Goal: Task Accomplishment & Management: Manage account settings

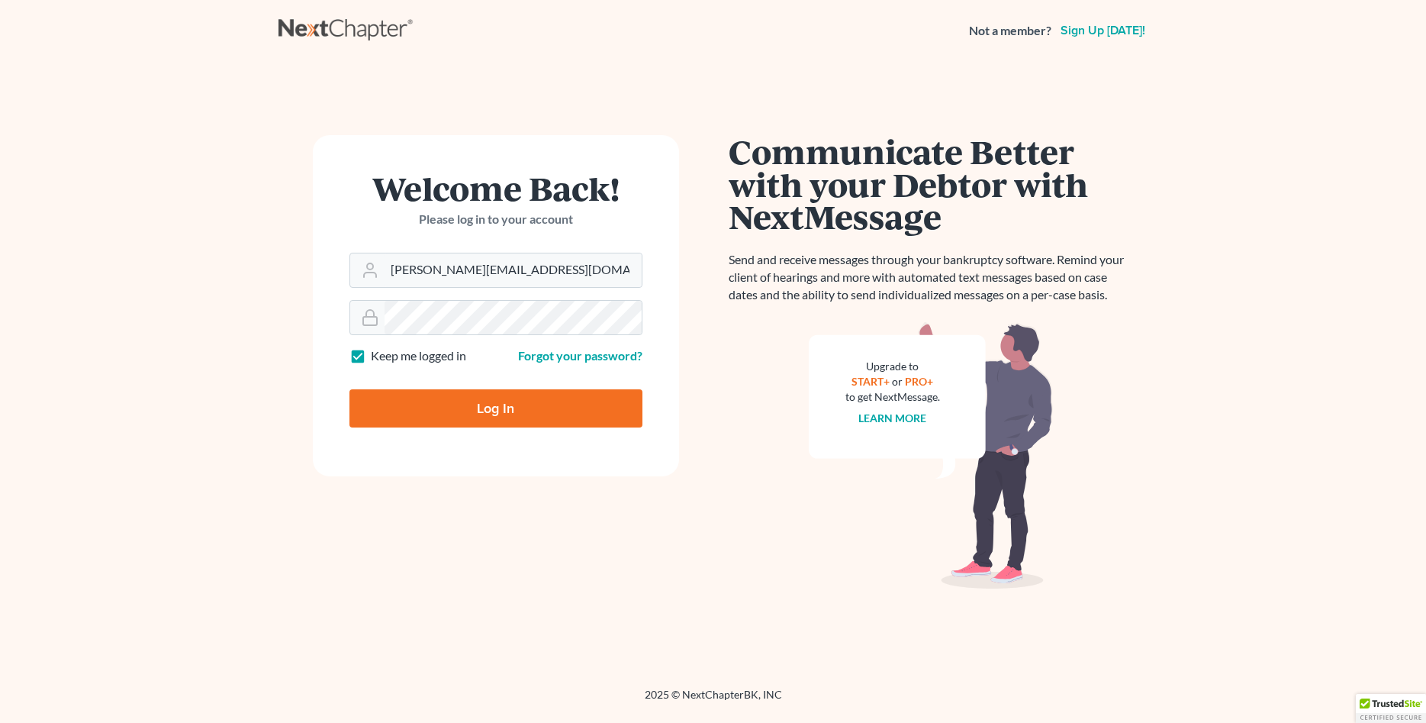
click at [502, 419] on input "Log In" at bounding box center [496, 408] width 293 height 38
type input "Thinking..."
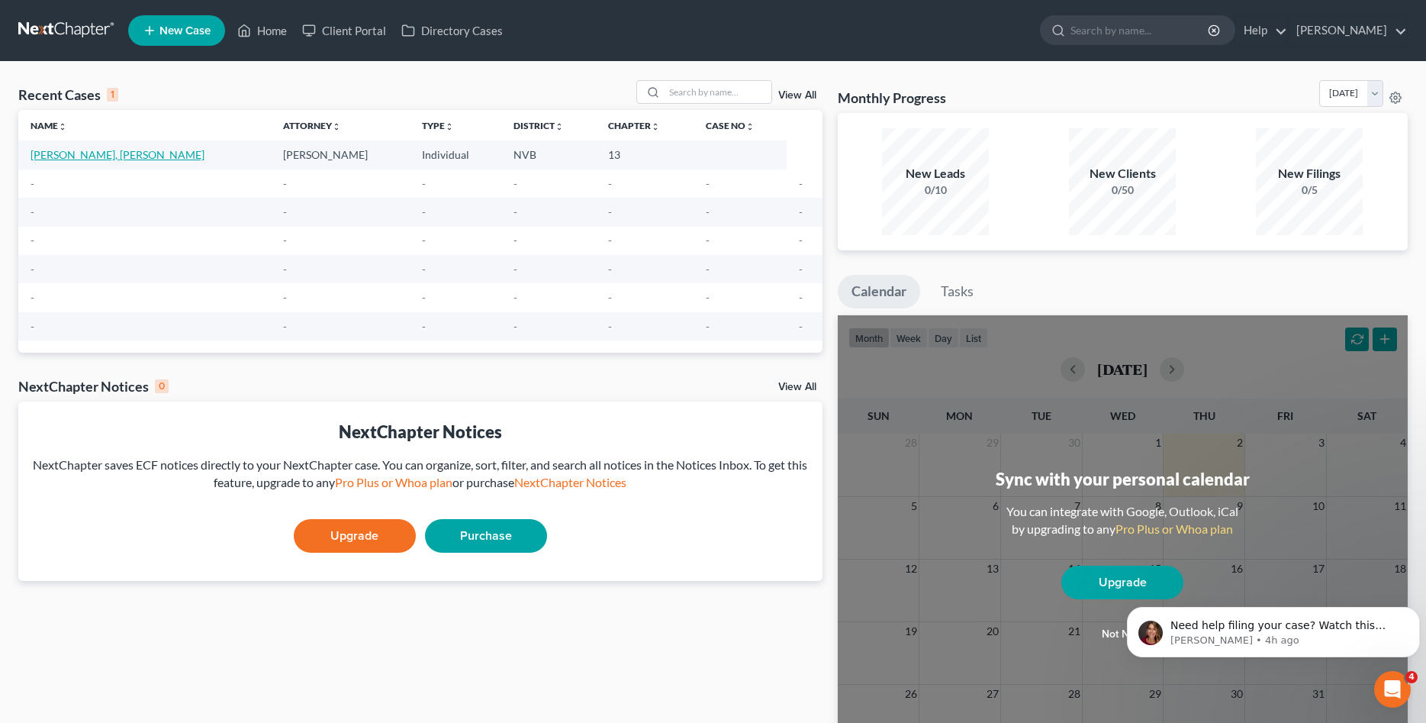
click at [78, 154] on link "[PERSON_NAME], [PERSON_NAME]" at bounding box center [118, 154] width 174 height 13
select select "0"
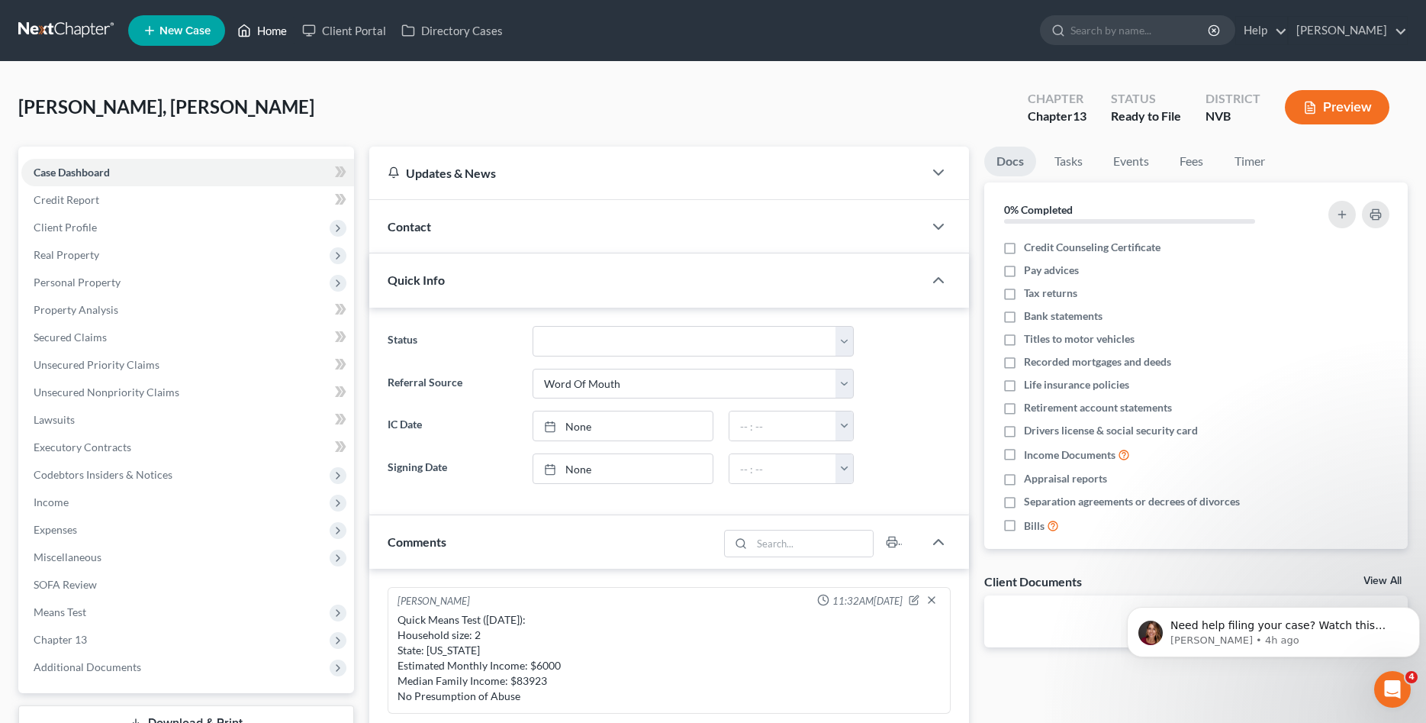
click at [248, 27] on icon at bounding box center [245, 30] width 11 height 11
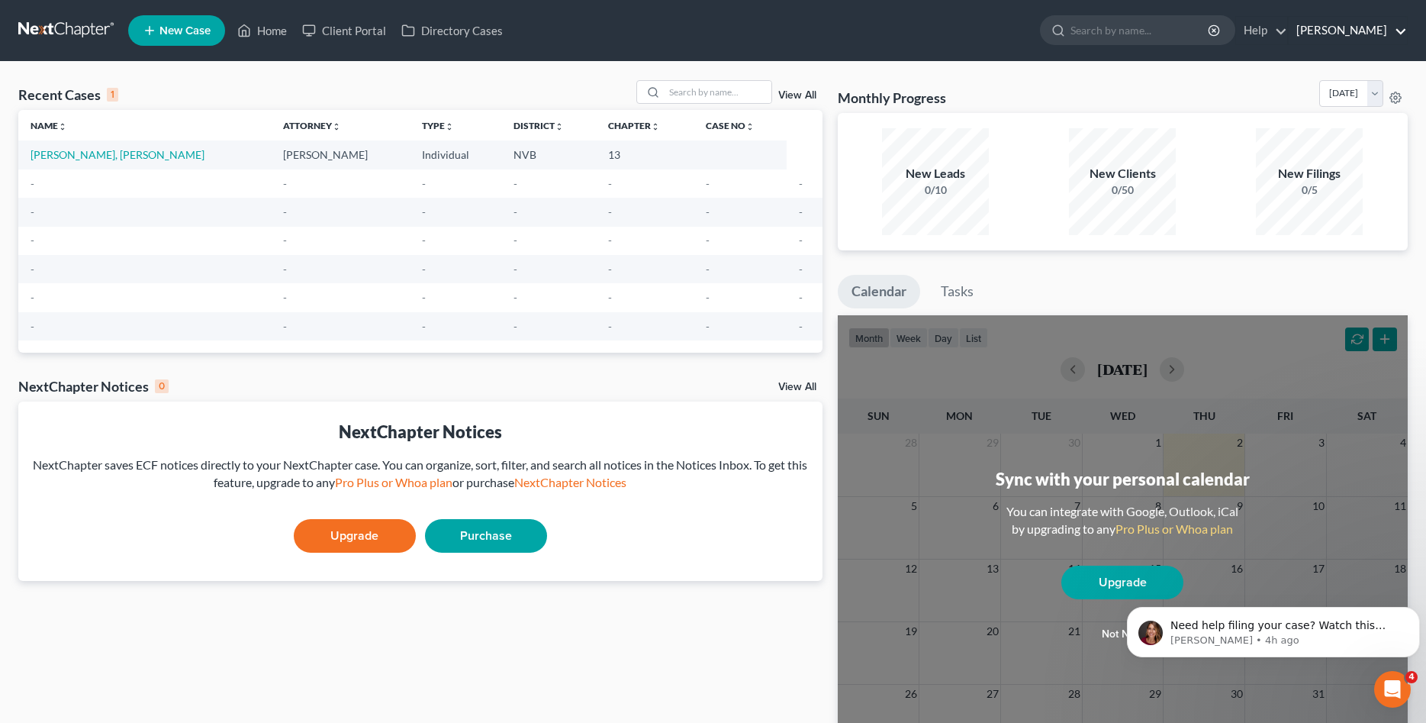
click at [1374, 36] on link "[PERSON_NAME]" at bounding box center [1348, 30] width 118 height 27
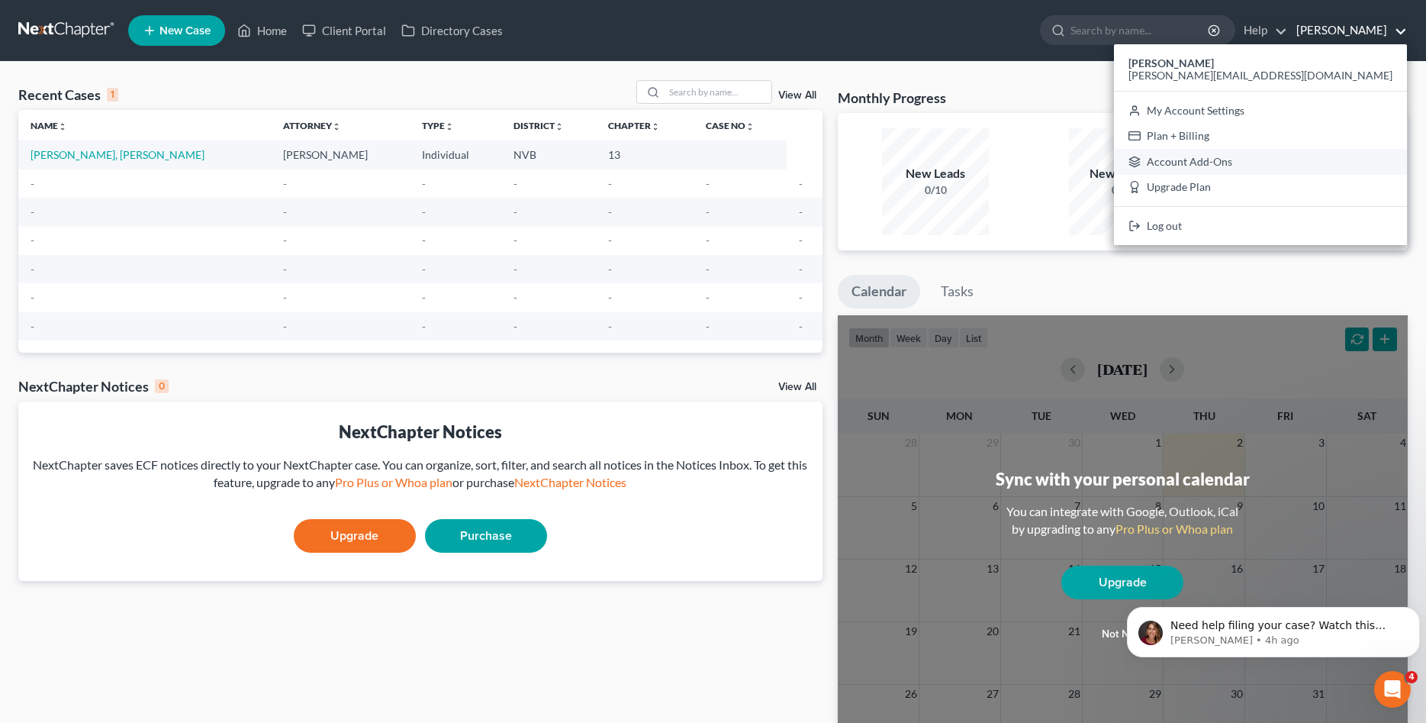
click at [1332, 160] on link "Account Add-Ons" at bounding box center [1260, 162] width 293 height 26
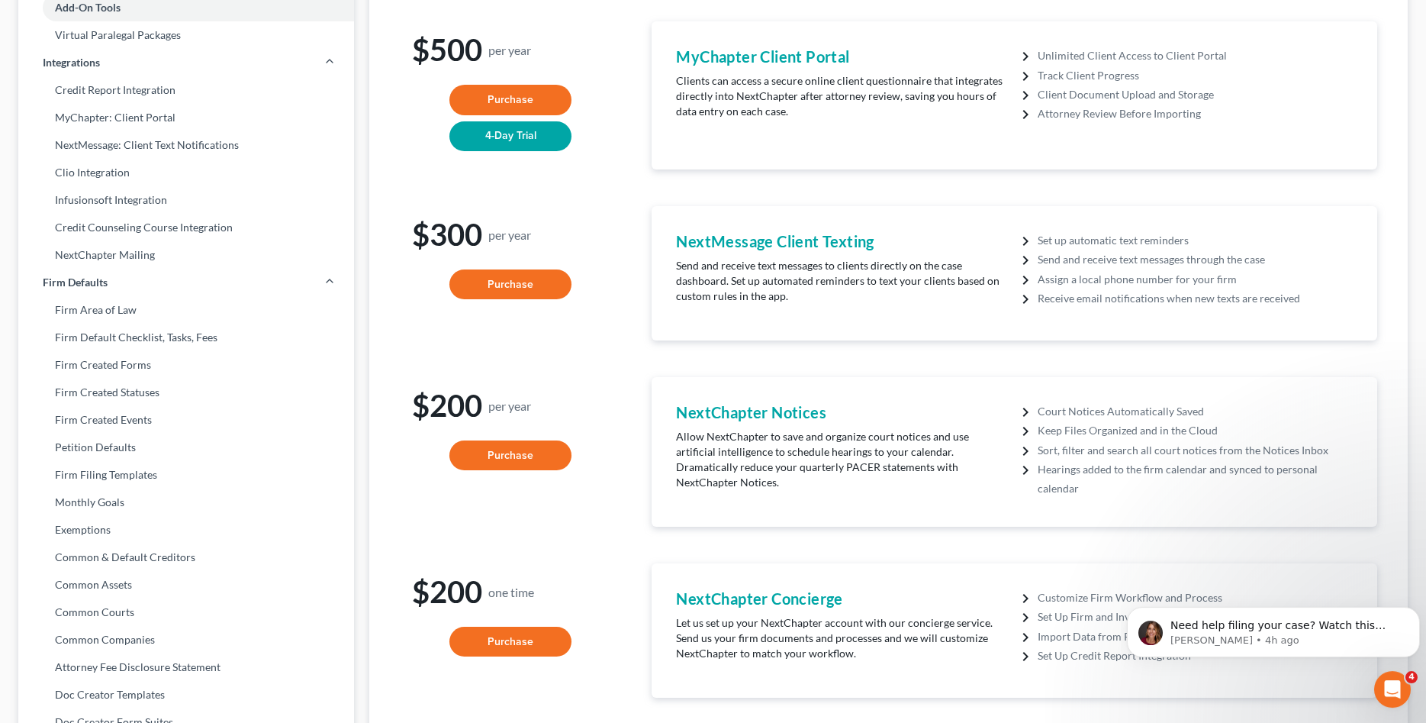
scroll to position [389, 0]
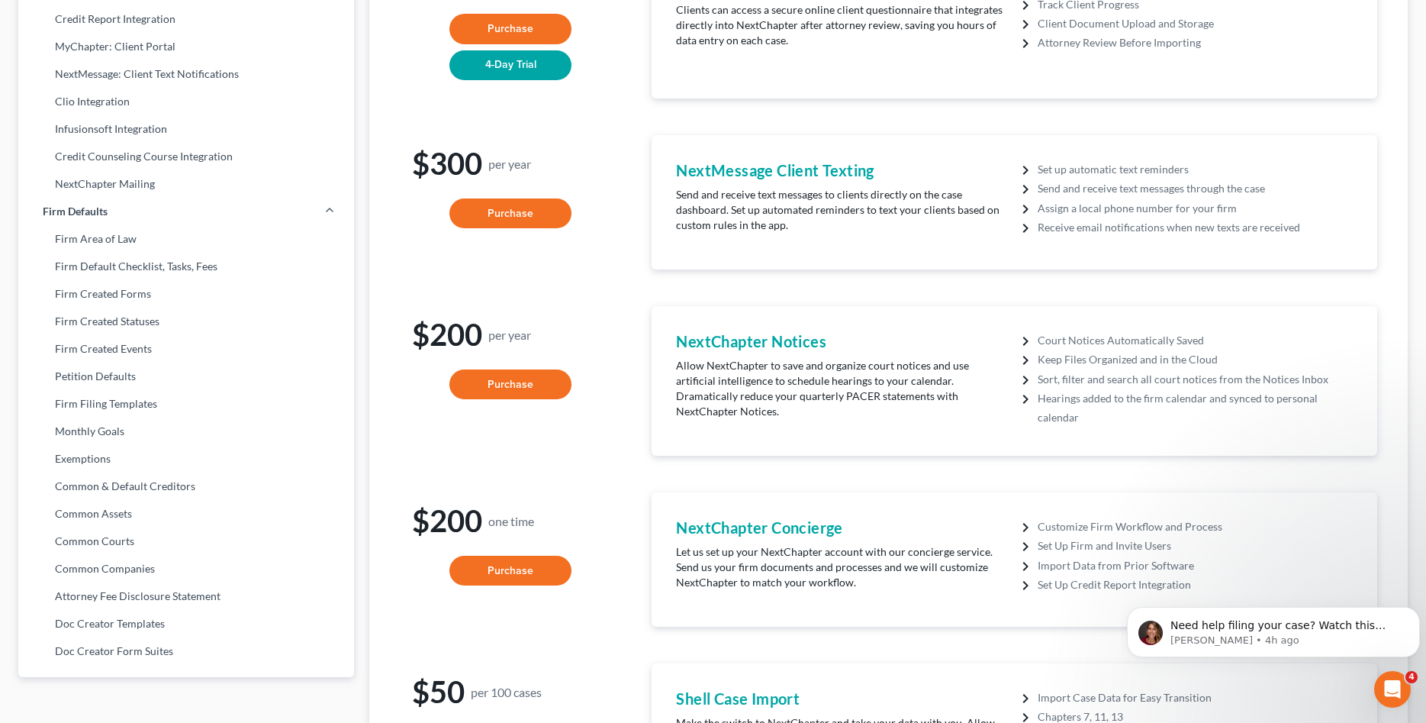
click at [829, 313] on div "NextChapter Notices Allow NextChapter to save and organize court notices and us…" at bounding box center [1015, 381] width 726 height 150
click at [115, 411] on link "Firm Filing Templates" at bounding box center [186, 403] width 336 height 27
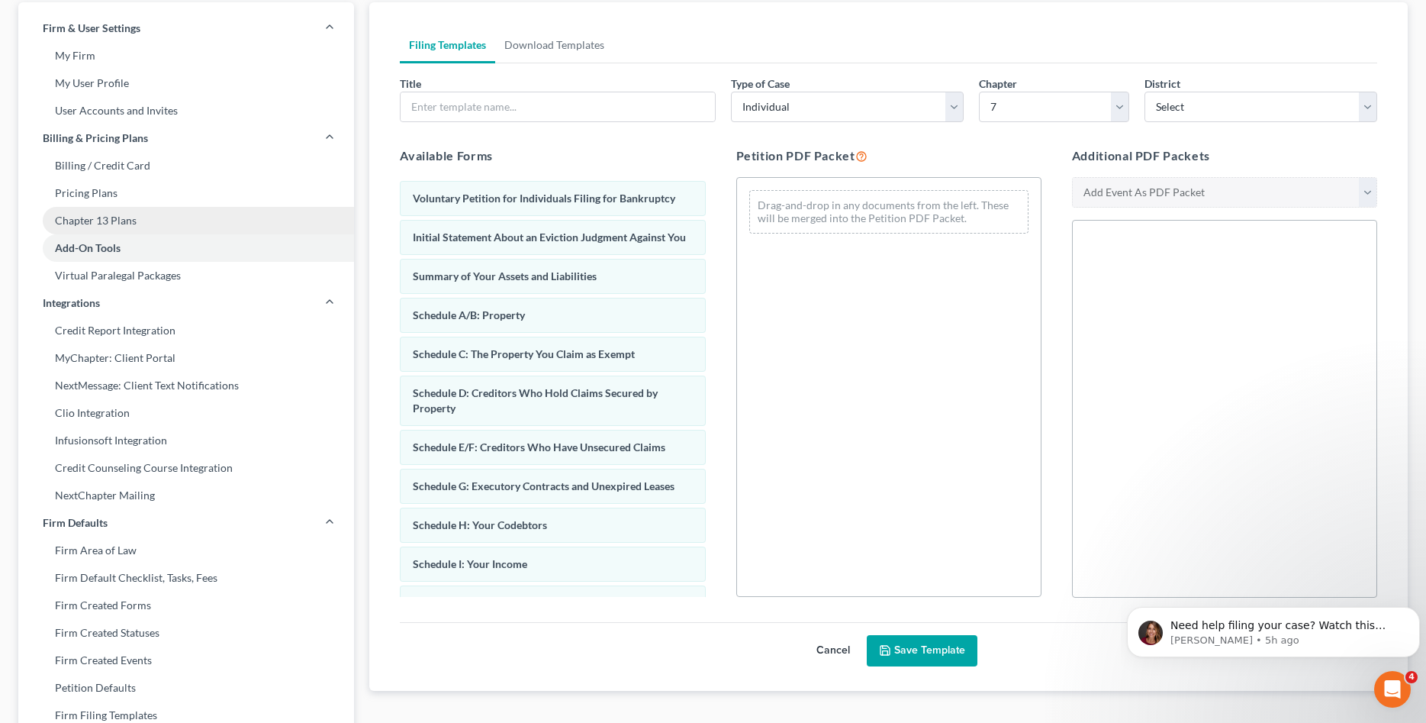
click at [82, 221] on link "Chapter 13 Plans" at bounding box center [186, 220] width 336 height 27
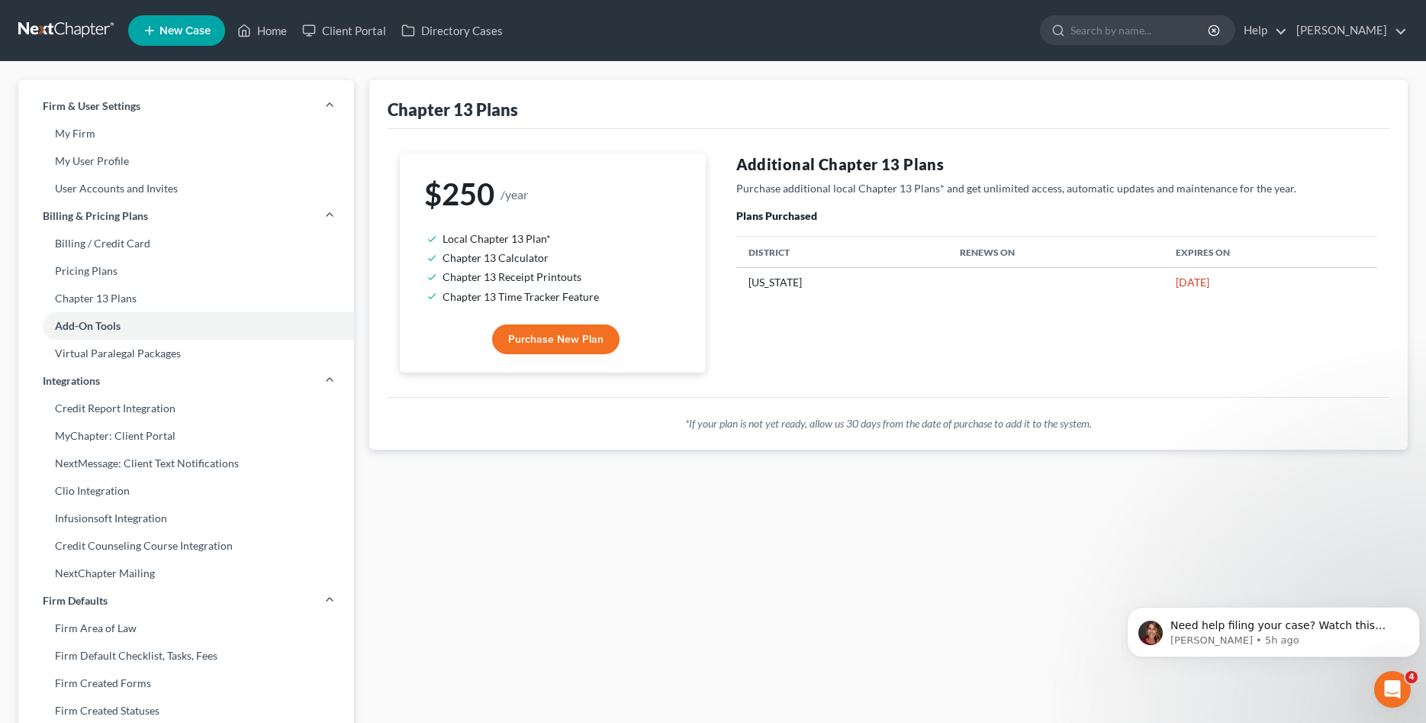
click at [769, 282] on td "[US_STATE]" at bounding box center [841, 282] width 211 height 29
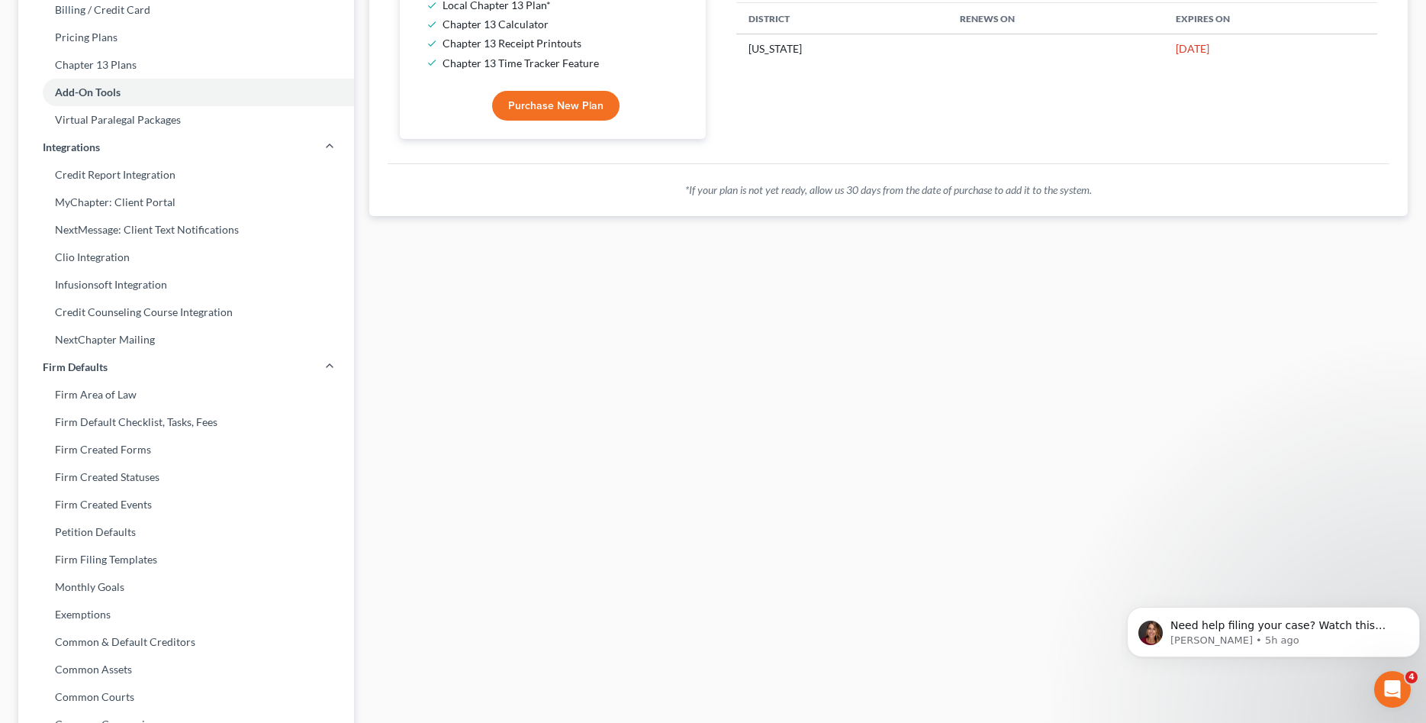
scroll to position [408, 0]
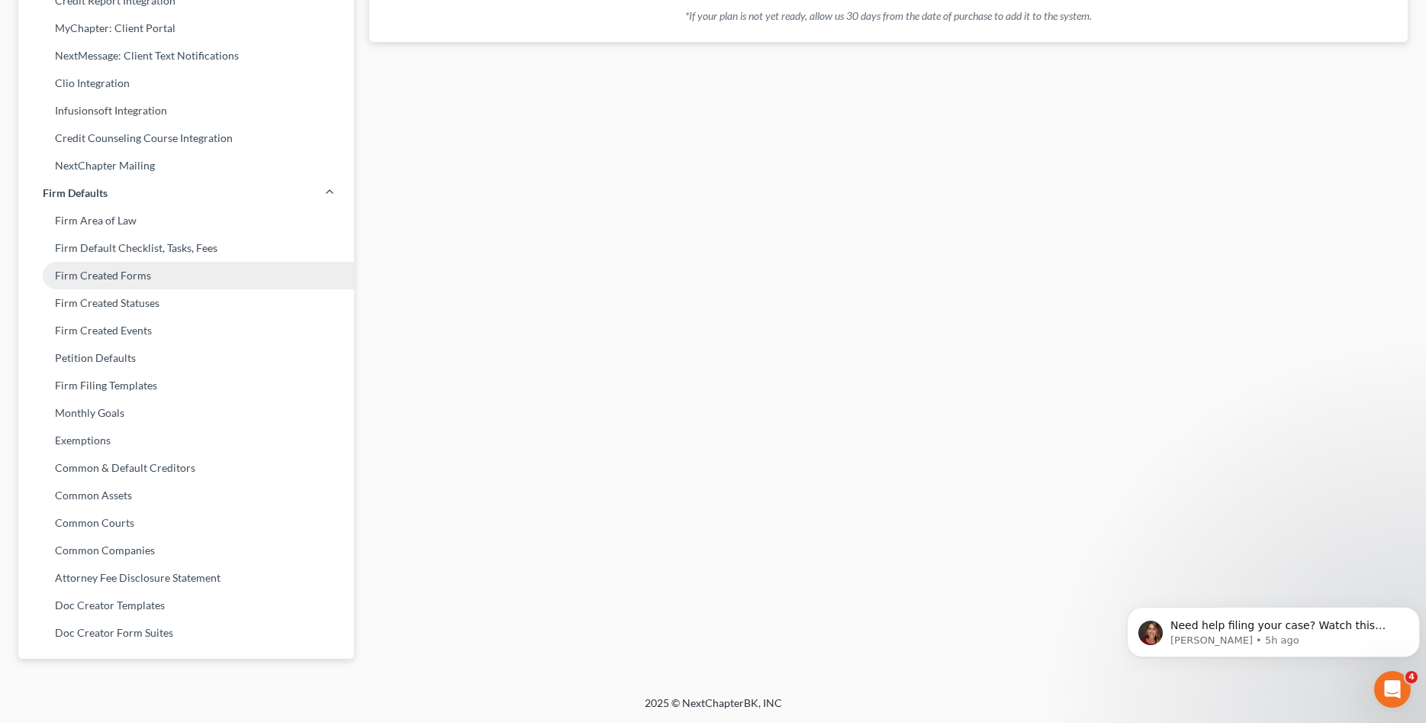
click at [139, 277] on link "Firm Created Forms" at bounding box center [186, 275] width 336 height 27
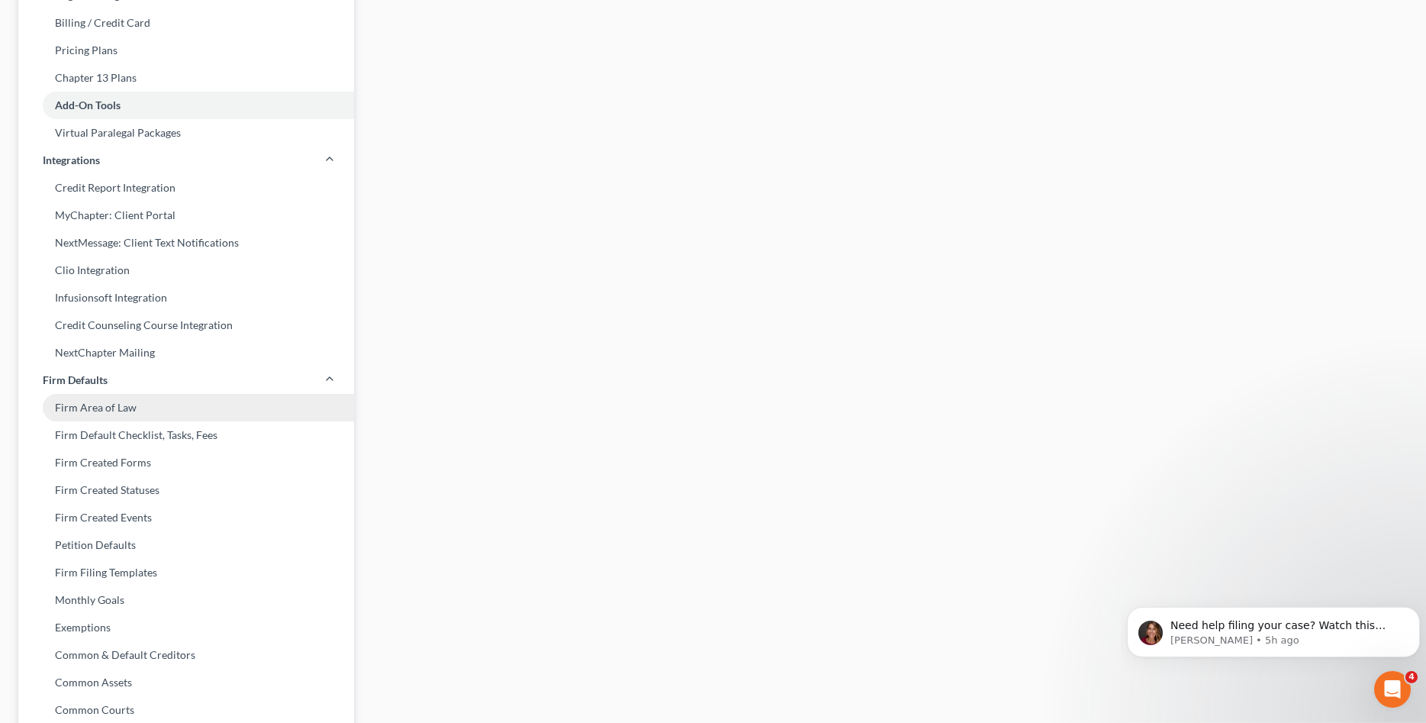
scroll to position [234, 0]
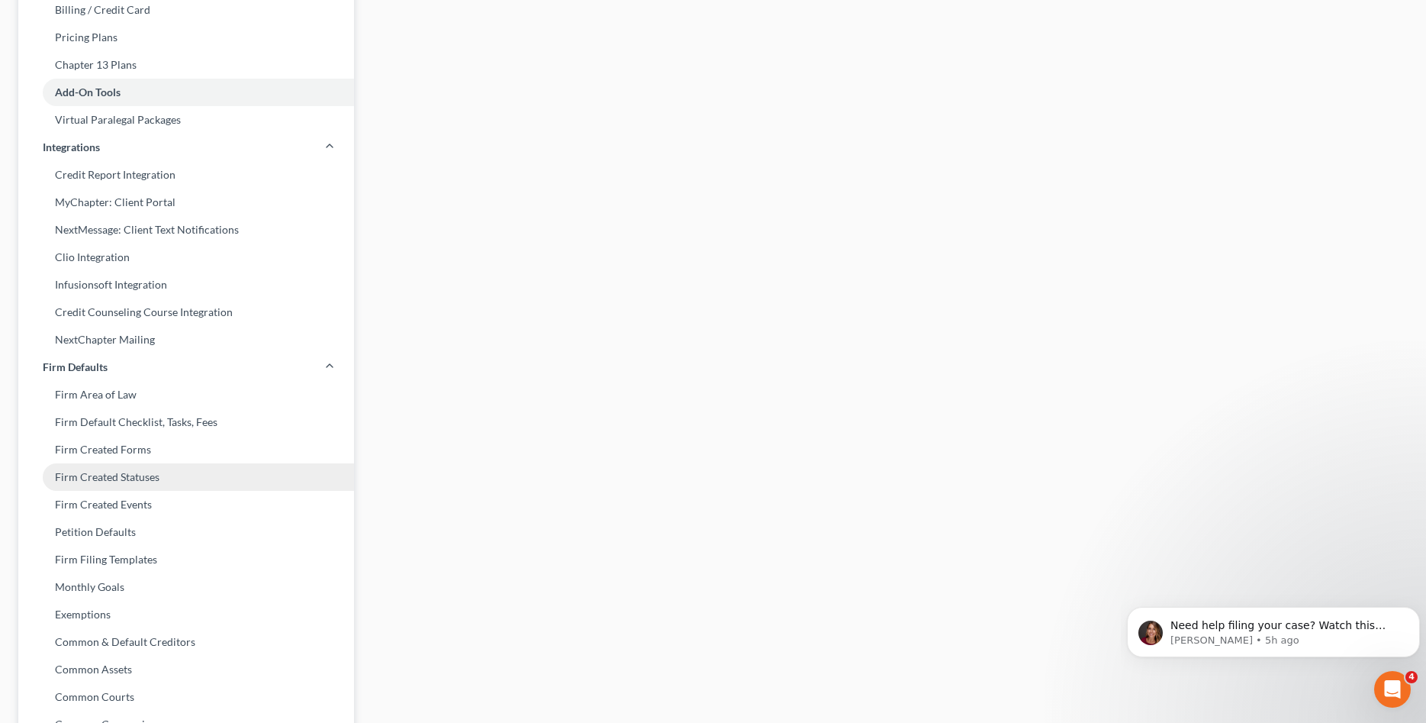
click at [144, 478] on link "Firm Created Statuses" at bounding box center [186, 476] width 336 height 27
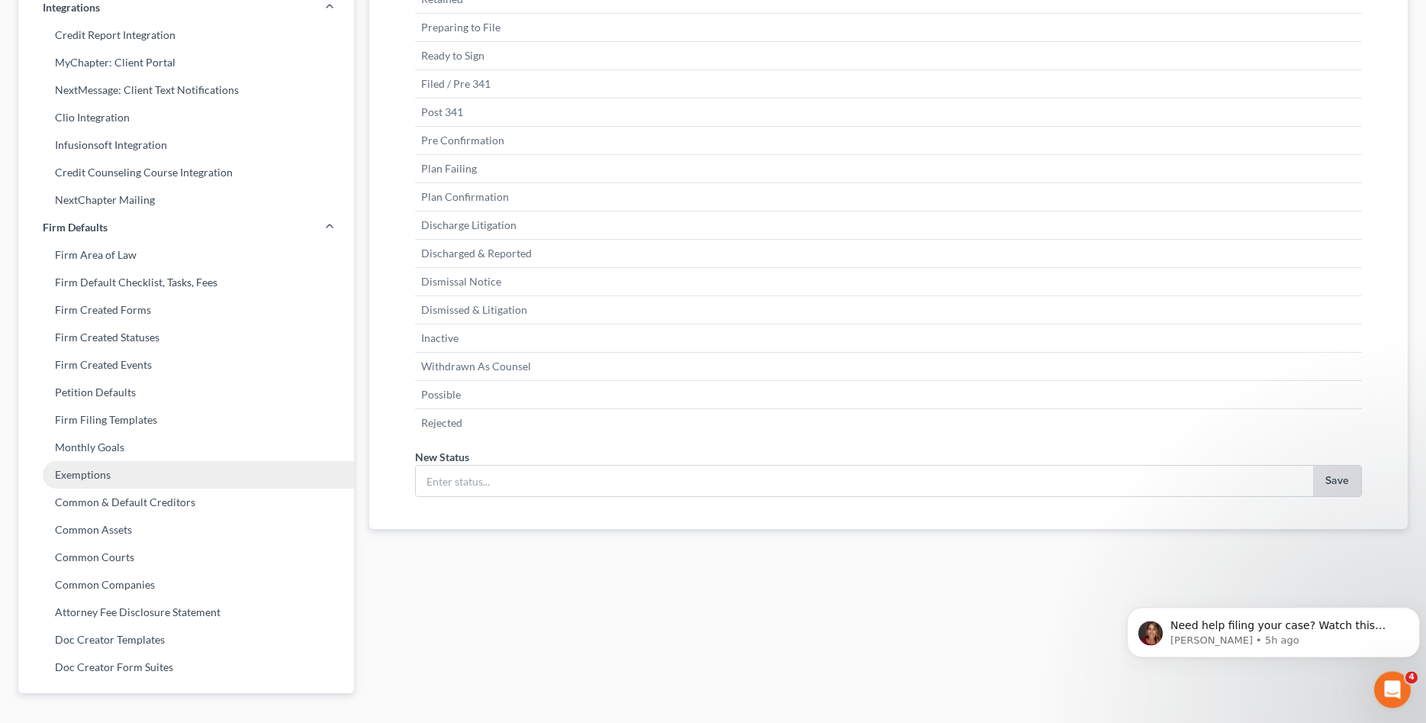
scroll to position [408, 0]
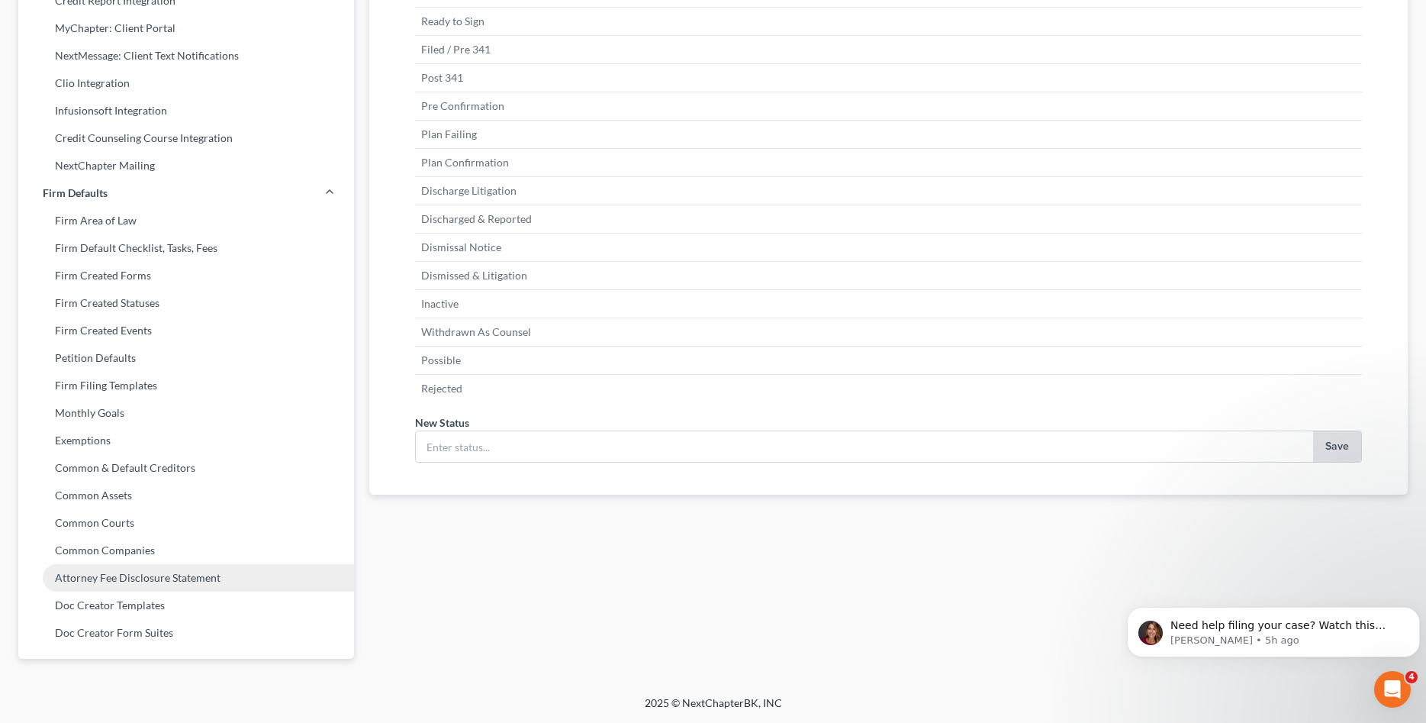
click at [183, 572] on link "Attorney Fee Disclosure Statement" at bounding box center [186, 577] width 336 height 27
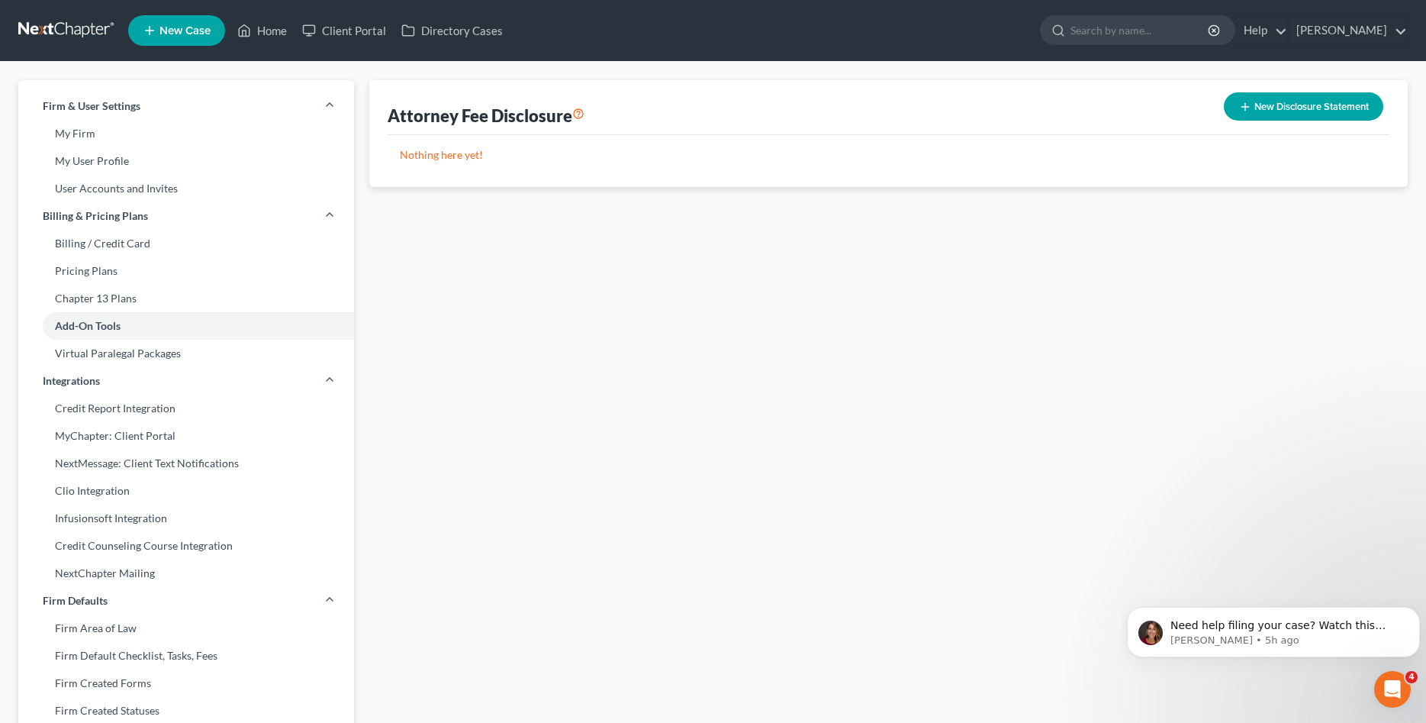
click at [733, 513] on div "Attorney Fee Disclosure New Disclosure Statement Nothing here yet! Title Create…" at bounding box center [889, 582] width 1054 height 1004
click at [119, 296] on link "Chapter 13 Plans" at bounding box center [186, 298] width 336 height 27
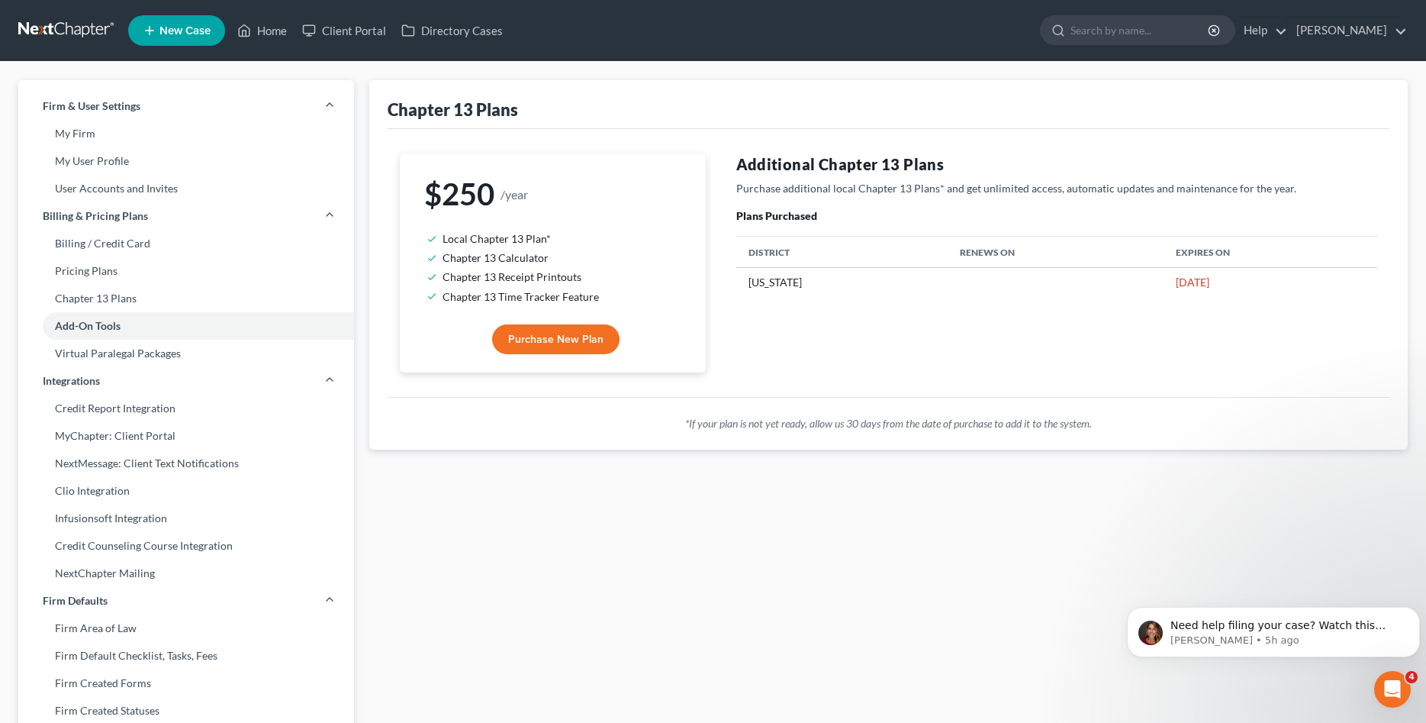
click at [867, 154] on h4 "Additional Chapter 13 Plans" at bounding box center [1057, 163] width 642 height 21
click at [867, 300] on div "Additional Chapter 13 Plans Purchase additional local Chapter 13 Plans* and get…" at bounding box center [1057, 262] width 672 height 219
click at [780, 295] on td "[US_STATE]" at bounding box center [841, 282] width 211 height 29
click at [812, 336] on div "Additional Chapter 13 Plans Purchase additional local Chapter 13 Plans* and get…" at bounding box center [1057, 262] width 672 height 219
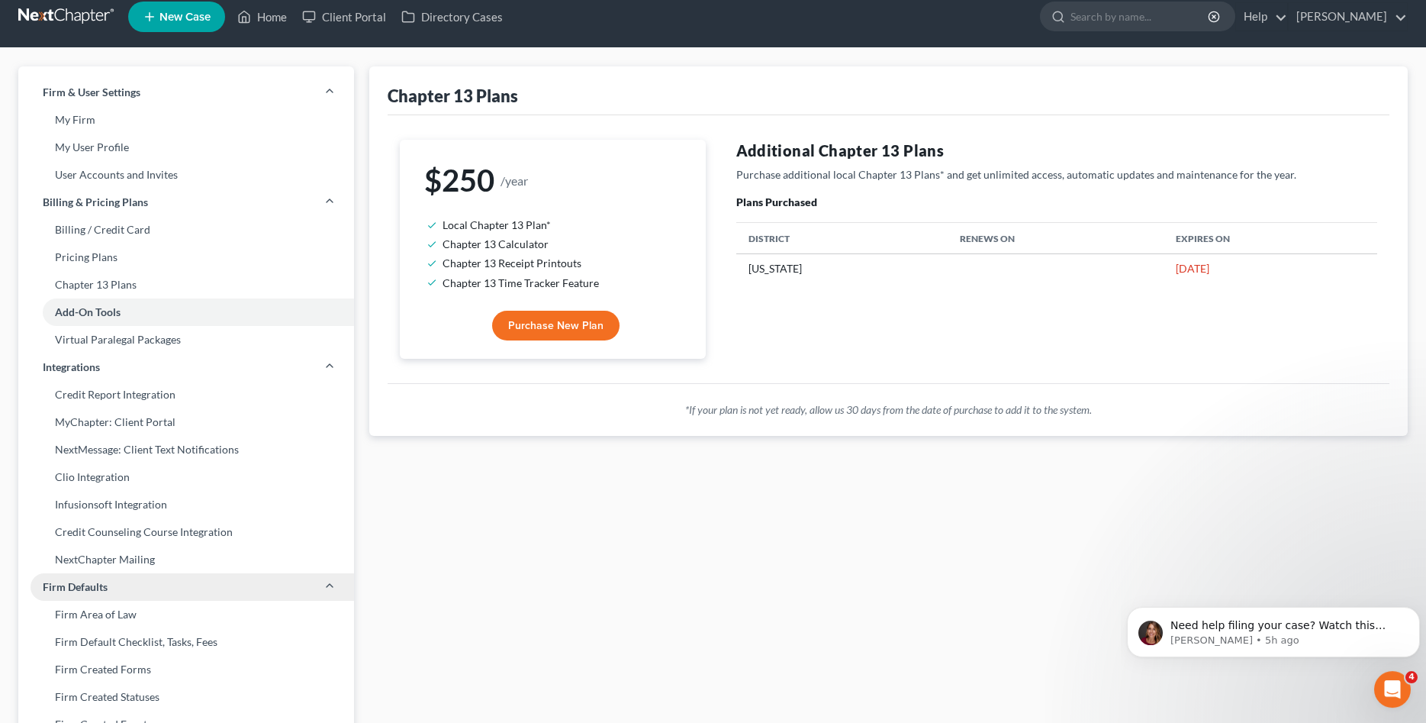
scroll to position [234, 0]
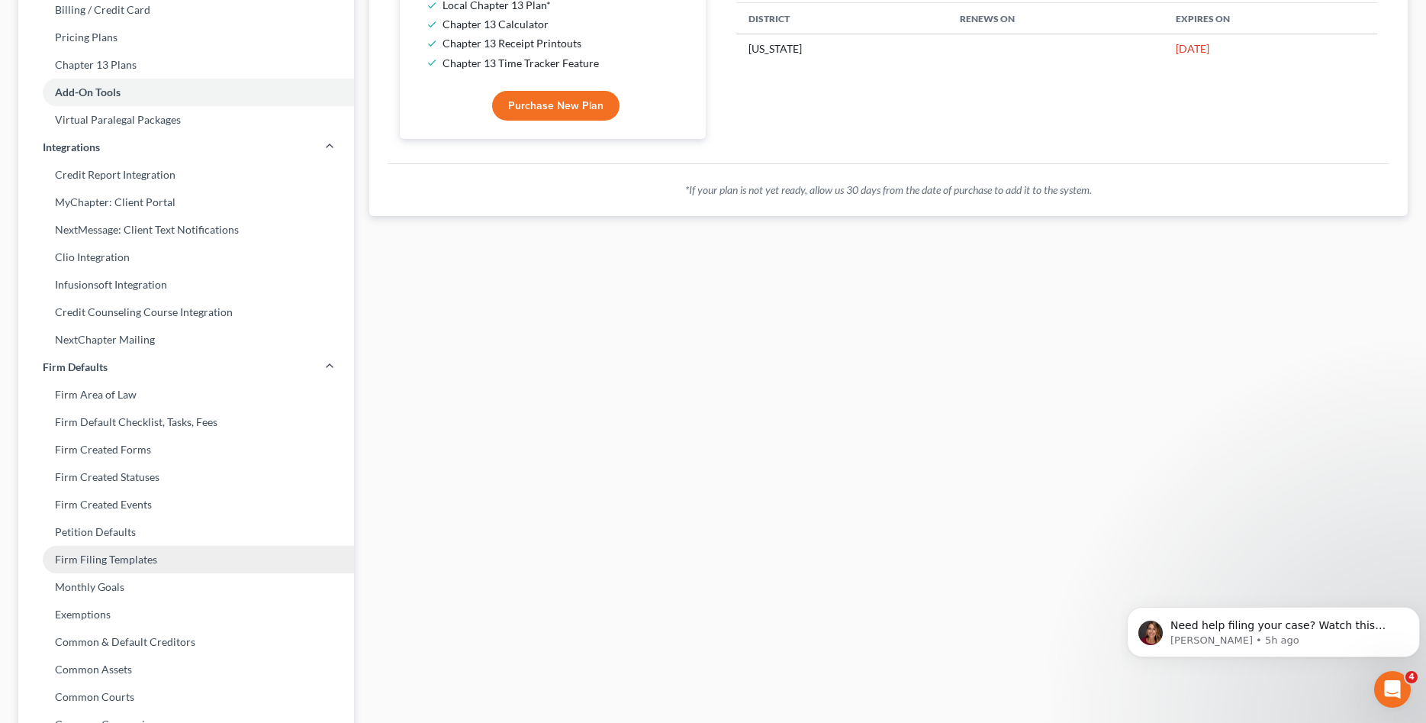
click at [147, 553] on link "Firm Filing Templates" at bounding box center [186, 559] width 336 height 27
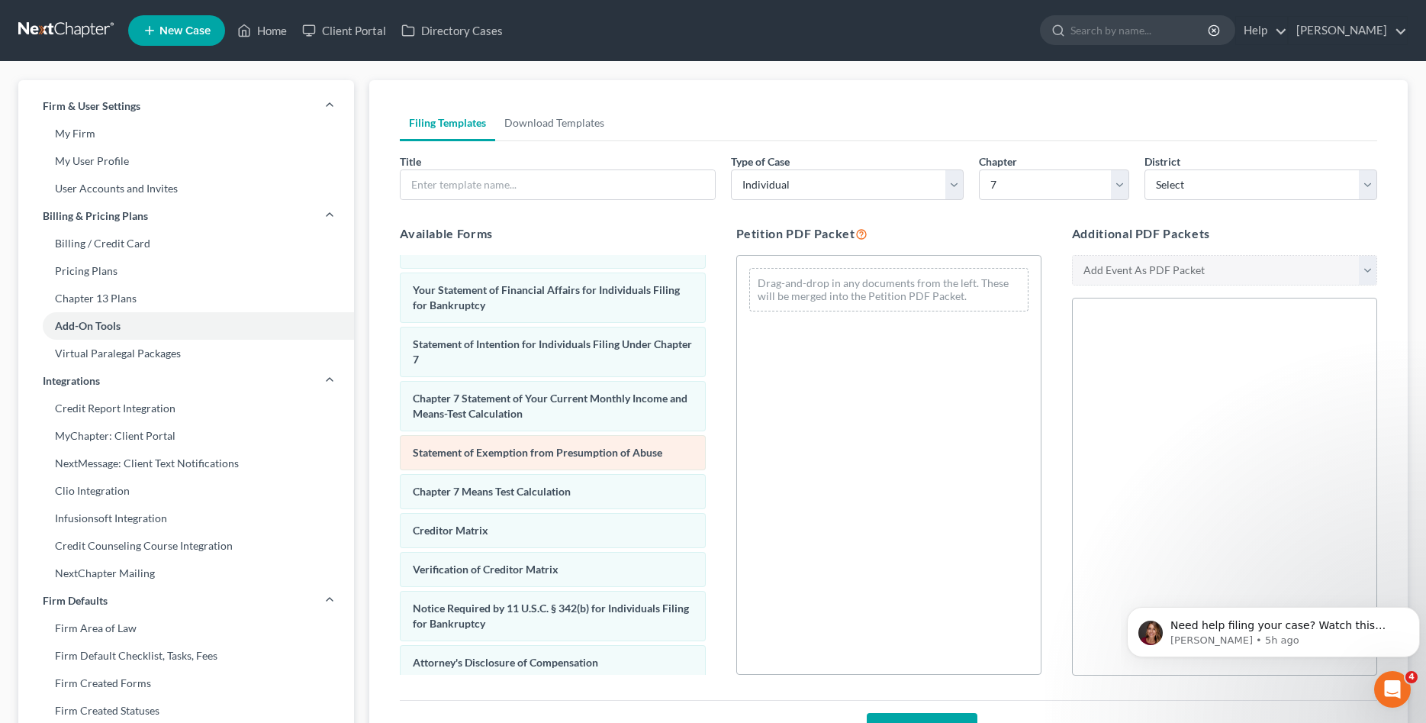
scroll to position [478, 0]
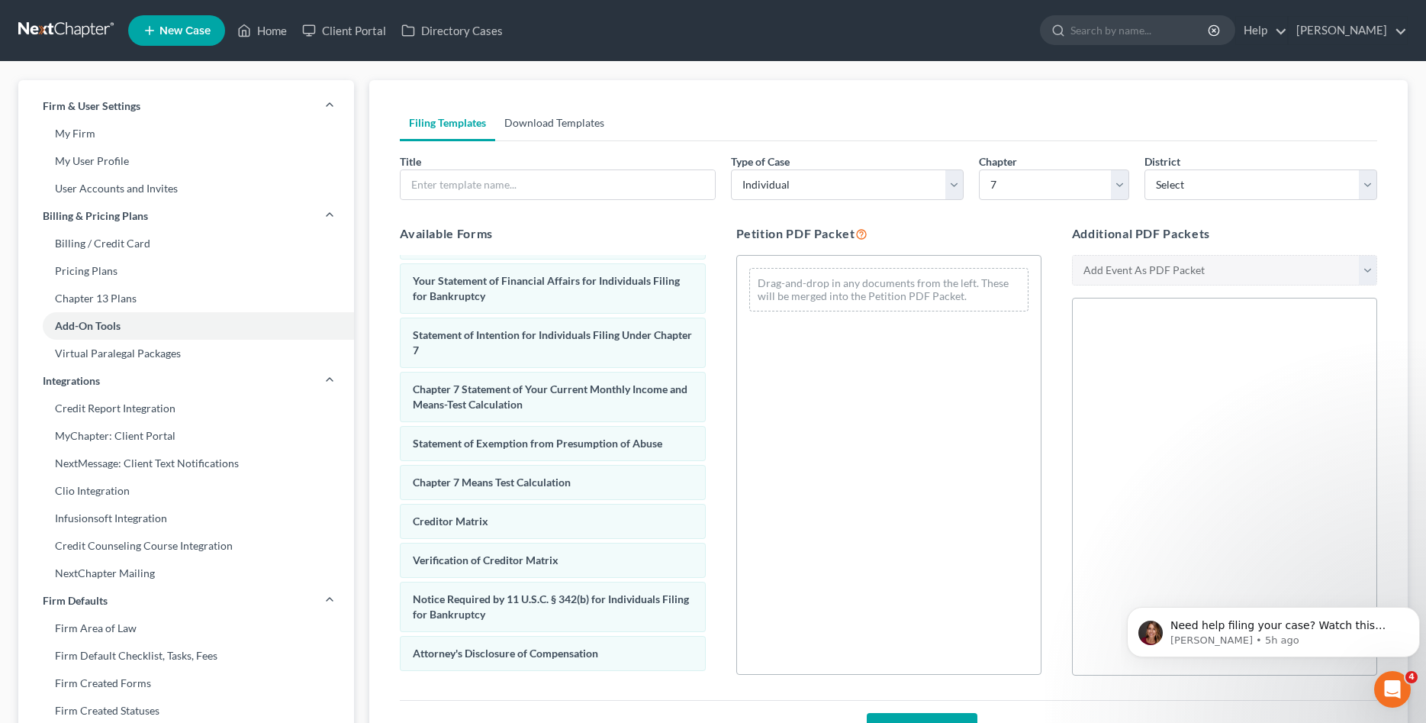
click at [576, 124] on link "Download Templates" at bounding box center [554, 123] width 118 height 37
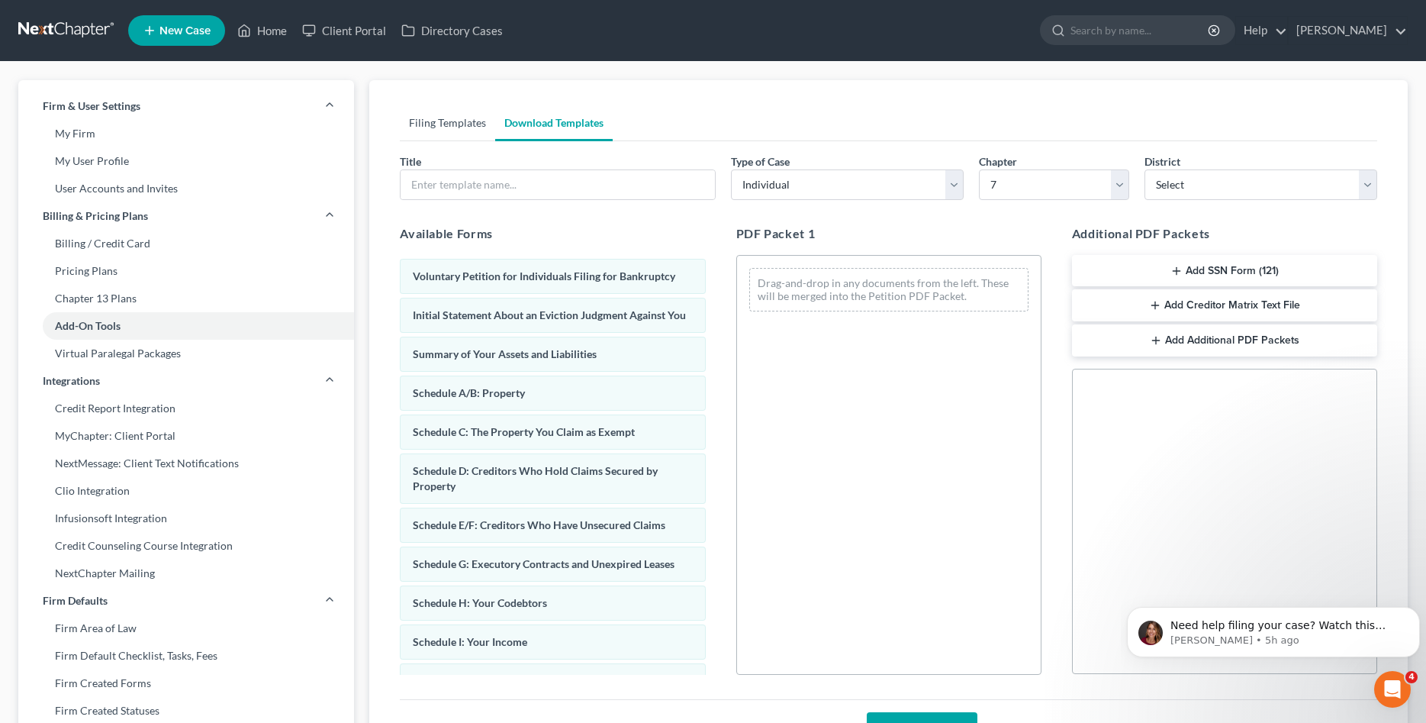
click at [477, 125] on link "Filing Templates" at bounding box center [447, 123] width 95 height 37
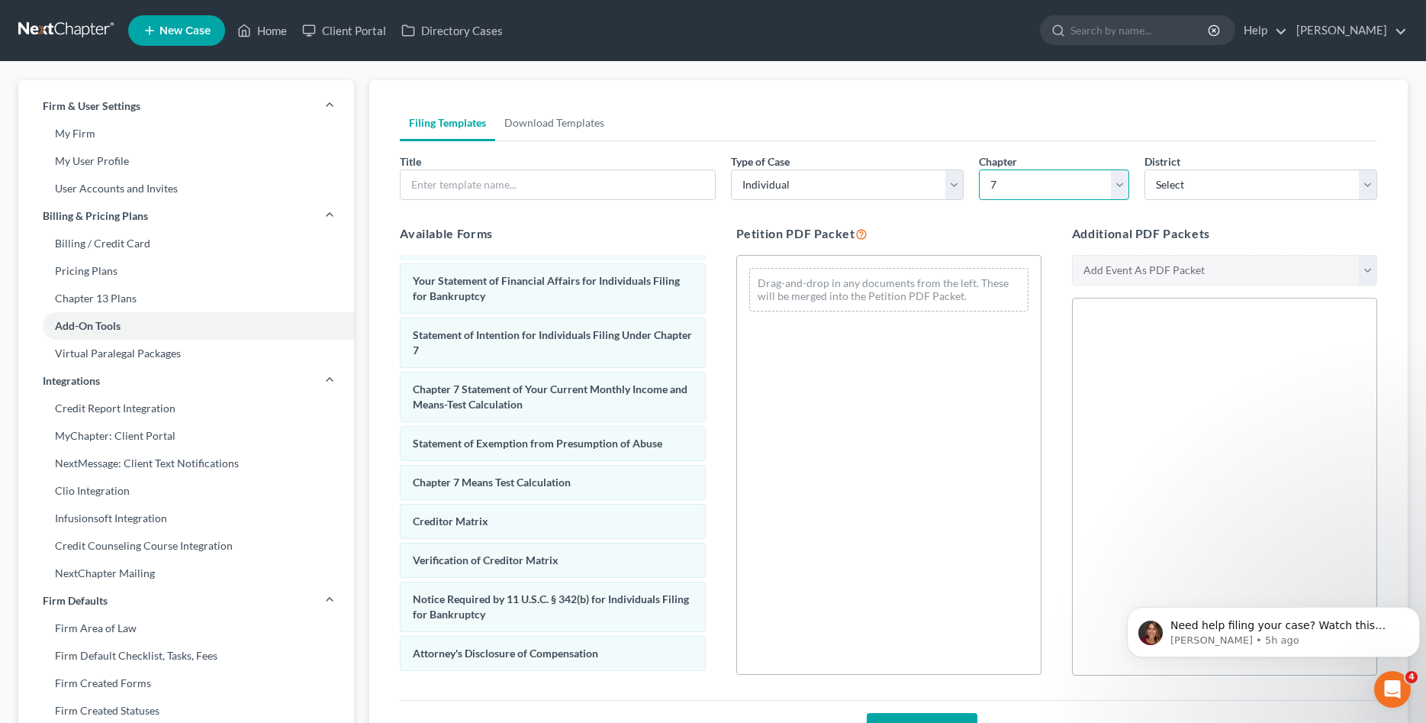
click at [979, 169] on select "7 11 13" at bounding box center [1054, 184] width 150 height 31
select select "2"
click option "13" at bounding box center [0, 0] width 0 height 0
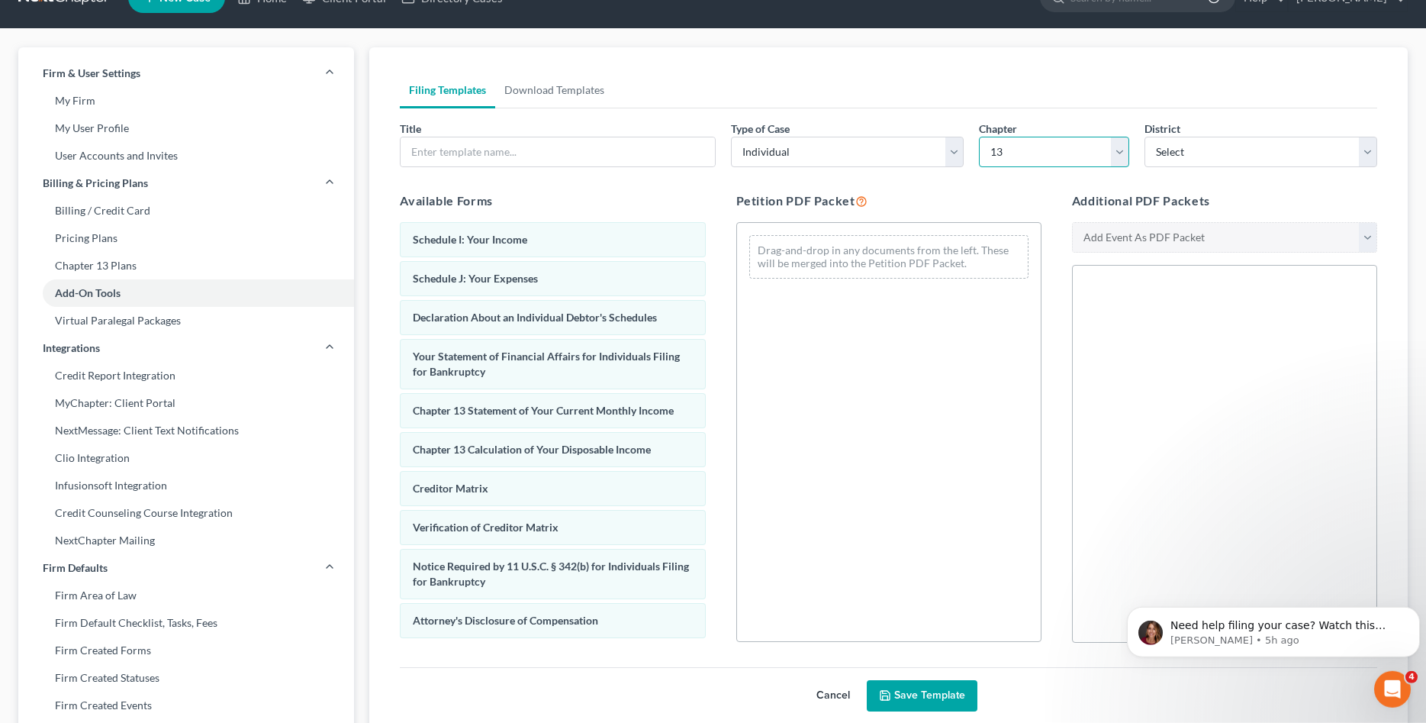
scroll to position [0, 0]
